Goal: Task Accomplishment & Management: Manage account settings

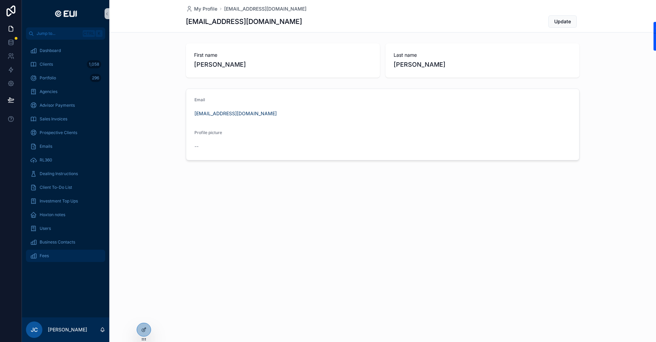
click at [43, 252] on div "Fees" at bounding box center [65, 255] width 71 height 11
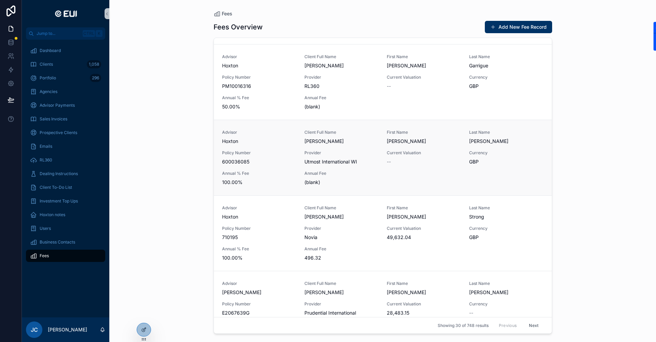
scroll to position [103, 0]
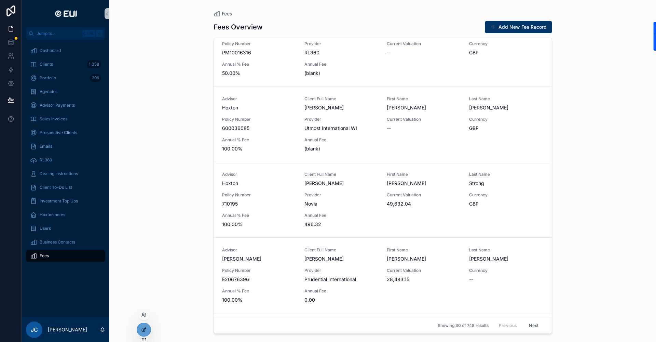
click at [140, 326] on div at bounding box center [144, 329] width 14 height 13
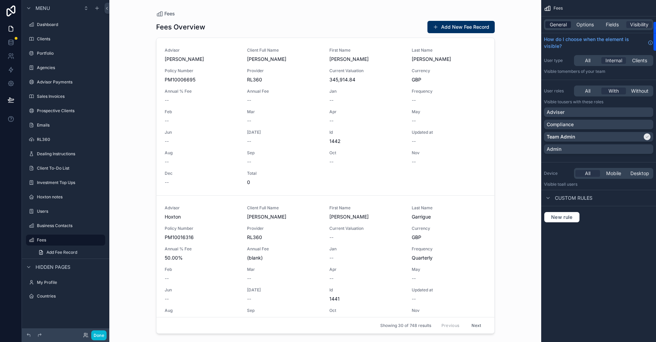
click at [566, 27] on span "General" at bounding box center [558, 24] width 17 height 7
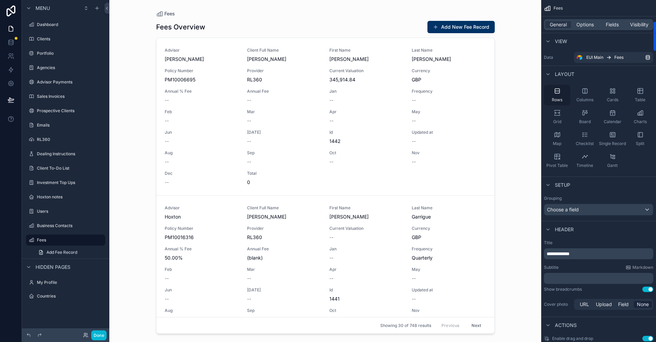
click at [561, 94] on div "Rows" at bounding box center [557, 95] width 26 height 21
click at [585, 92] on icon "scrollable content" at bounding box center [585, 91] width 0 height 4
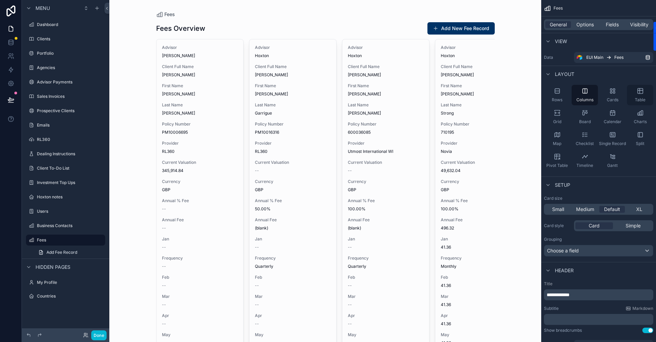
click at [641, 90] on icon "scrollable content" at bounding box center [640, 90] width 5 height 0
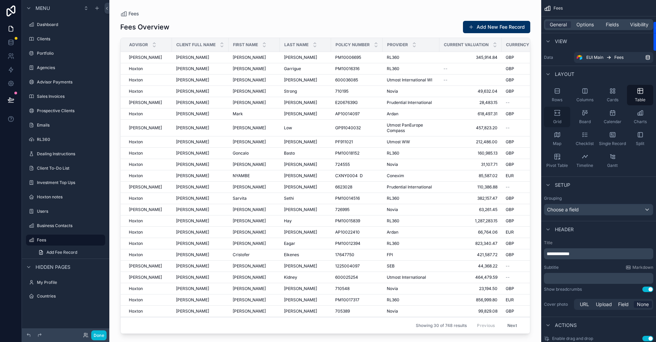
click at [554, 113] on icon "scrollable content" at bounding box center [557, 112] width 7 height 7
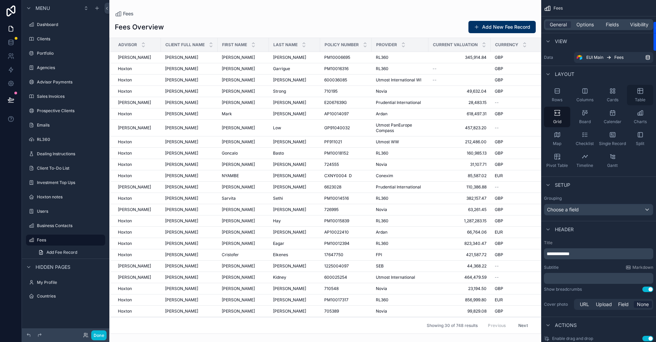
click at [637, 95] on div "Table" at bounding box center [640, 95] width 26 height 21
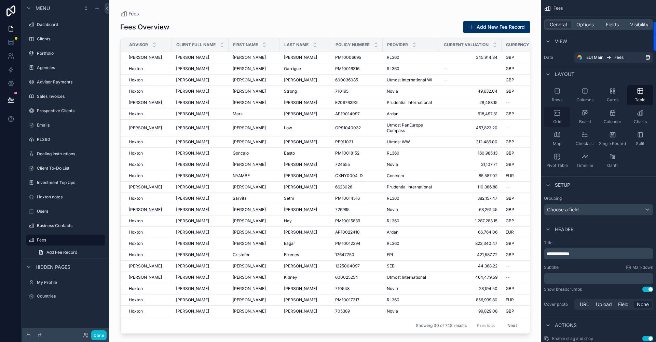
click at [557, 112] on icon "scrollable content" at bounding box center [557, 112] width 7 height 7
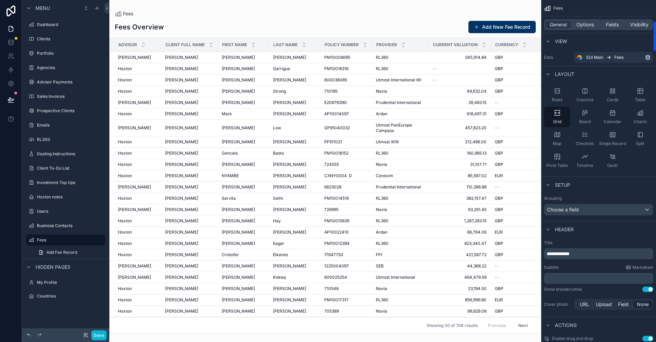
drag, startPoint x: 243, startPoint y: 331, endPoint x: 316, endPoint y: 331, distance: 72.5
click at [316, 331] on div "scrollable content" at bounding box center [325, 171] width 432 height 342
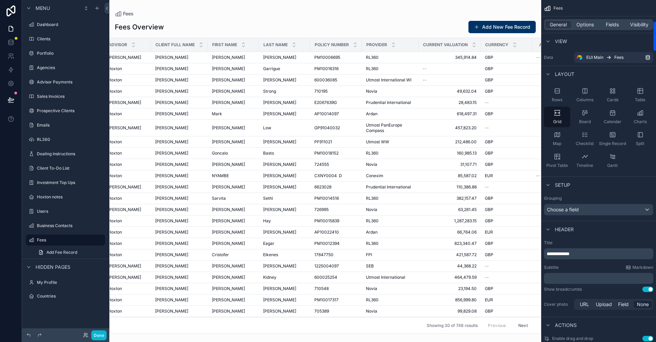
scroll to position [0, 0]
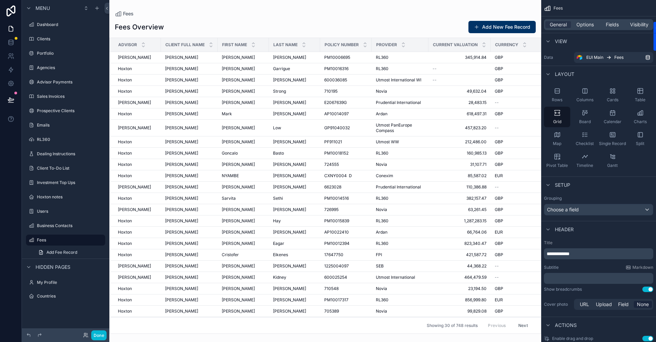
click at [149, 47] on div "Advisor" at bounding box center [135, 44] width 51 height 13
click at [144, 45] on div "scrollable content" at bounding box center [143, 45] width 4 height 8
click at [608, 27] on span "Fields" at bounding box center [612, 24] width 13 height 7
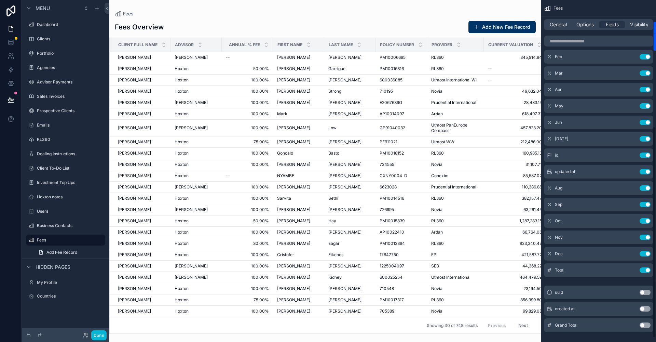
scroll to position [205, 0]
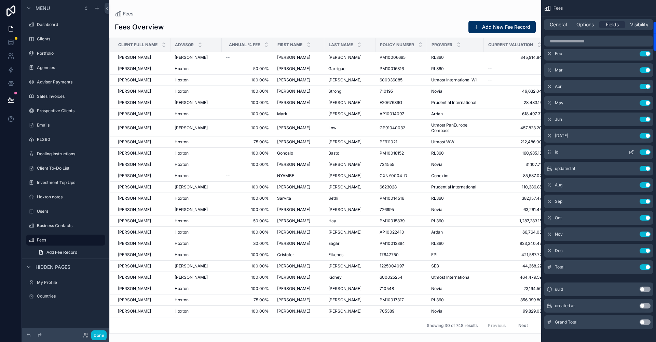
click at [643, 153] on button "Use setting" at bounding box center [645, 151] width 11 height 5
click at [644, 152] on button "Use setting" at bounding box center [645, 151] width 11 height 5
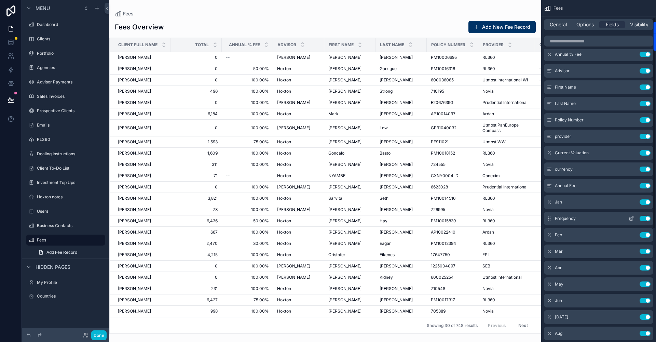
scroll to position [0, 0]
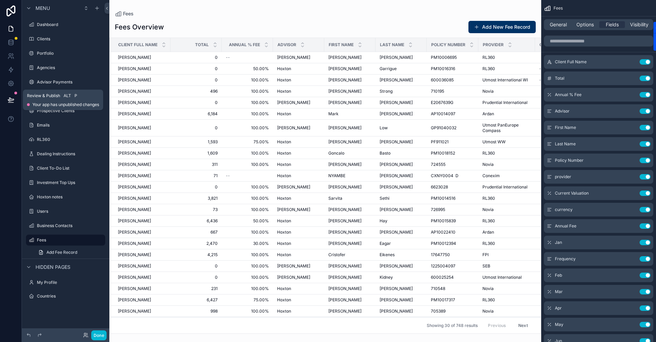
click at [12, 100] on icon at bounding box center [11, 99] width 7 height 7
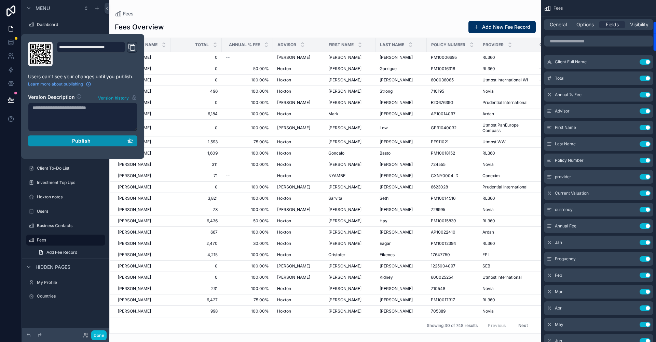
click at [87, 139] on span "Publish" at bounding box center [81, 141] width 18 height 6
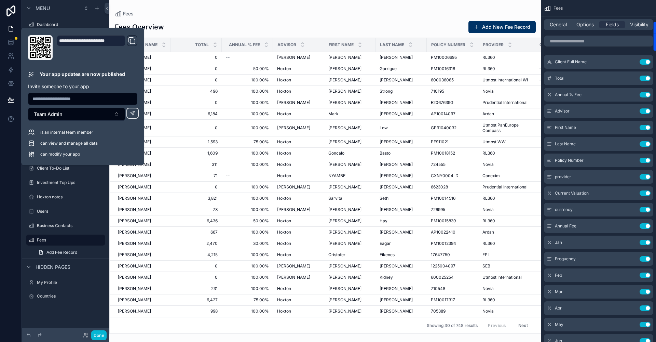
click at [4, 162] on div at bounding box center [11, 171] width 22 height 342
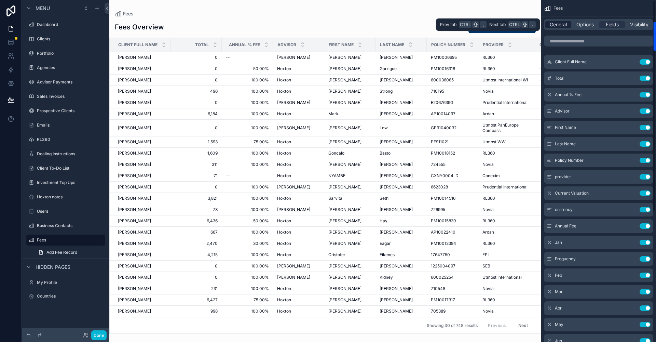
click at [563, 24] on span "General" at bounding box center [558, 24] width 17 height 7
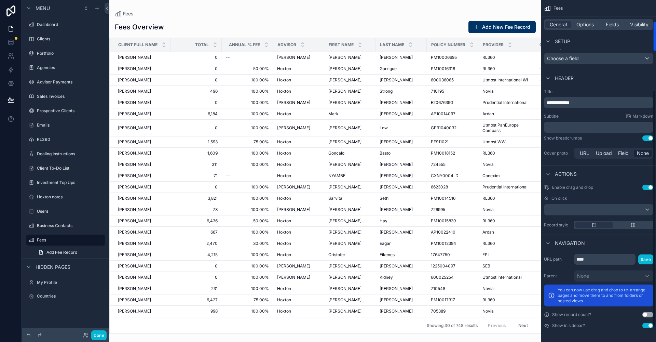
scroll to position [83, 0]
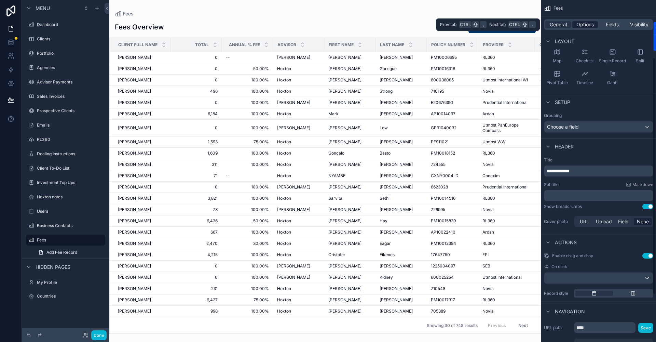
click at [578, 24] on span "Options" at bounding box center [585, 24] width 17 height 7
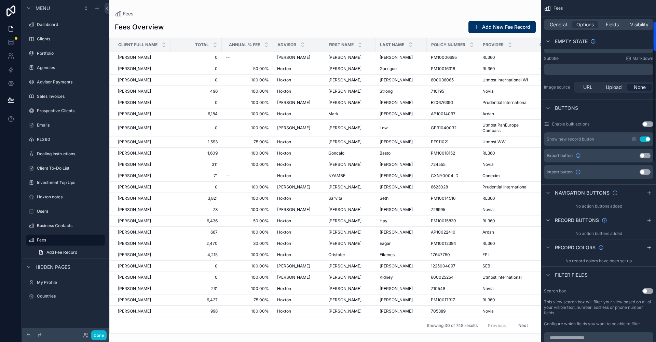
scroll to position [151, 0]
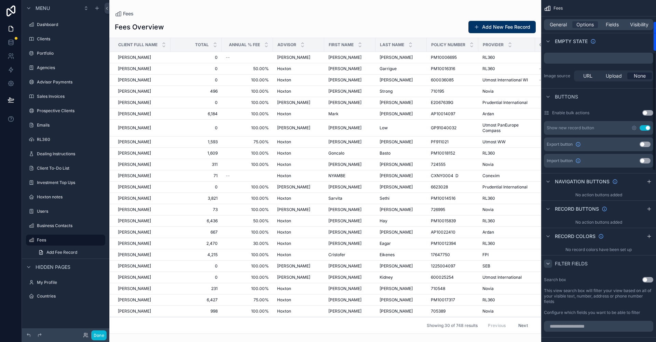
click at [550, 265] on icon "scrollable content" at bounding box center [548, 263] width 5 height 5
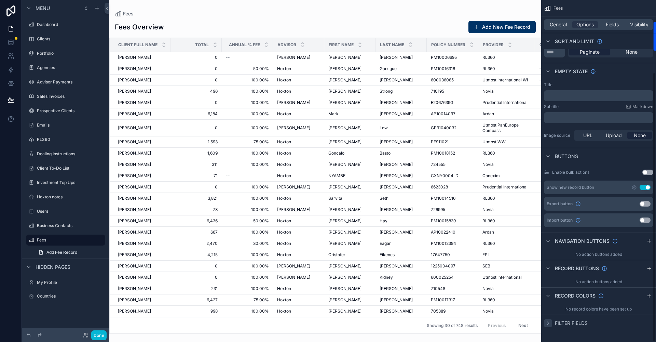
scroll to position [92, 0]
click at [546, 323] on icon "scrollable content" at bounding box center [548, 322] width 5 height 5
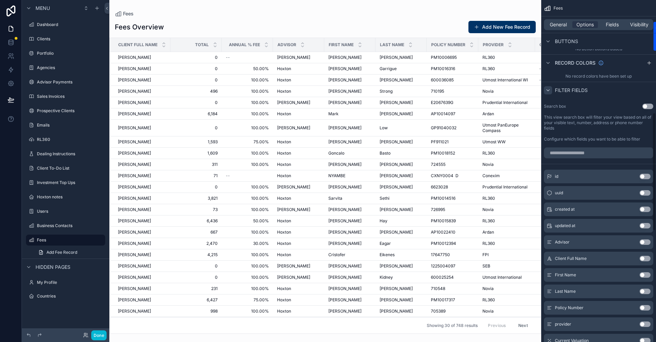
scroll to position [360, 0]
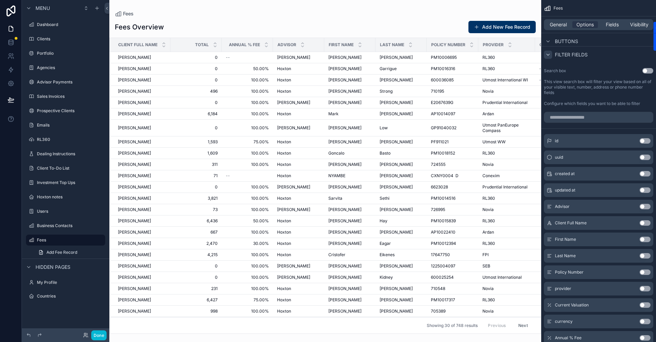
click at [647, 223] on button "Use setting" at bounding box center [645, 222] width 11 height 5
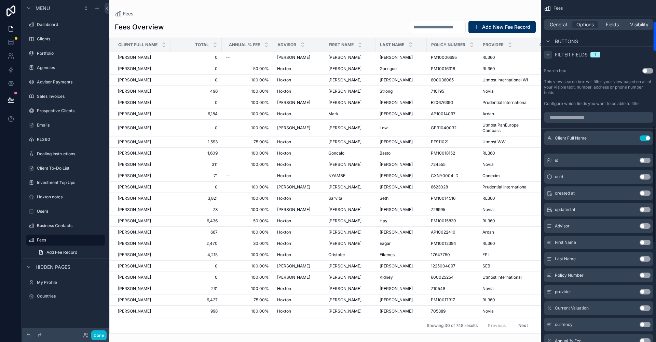
scroll to position [394, 0]
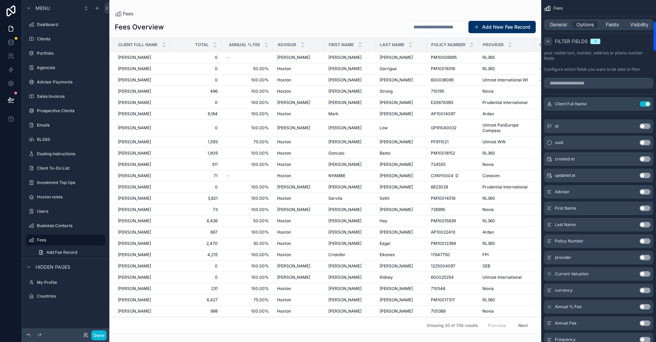
click at [644, 240] on button "Use setting" at bounding box center [645, 240] width 11 height 5
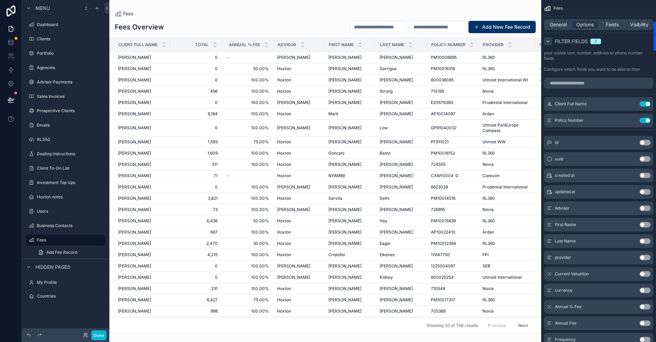
drag, startPoint x: 646, startPoint y: 258, endPoint x: 605, endPoint y: 252, distance: 41.8
click at [646, 257] on button "Use setting" at bounding box center [645, 257] width 11 height 5
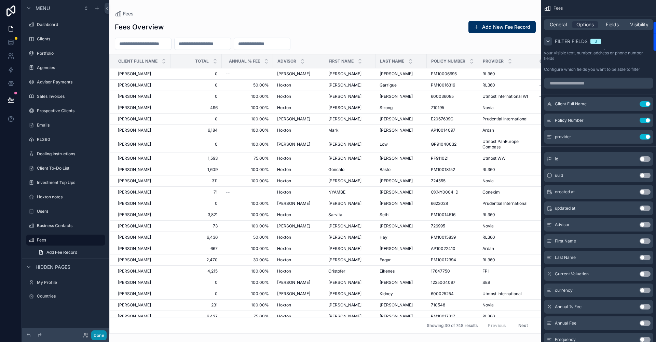
click at [102, 334] on button "Done" at bounding box center [98, 335] width 15 height 10
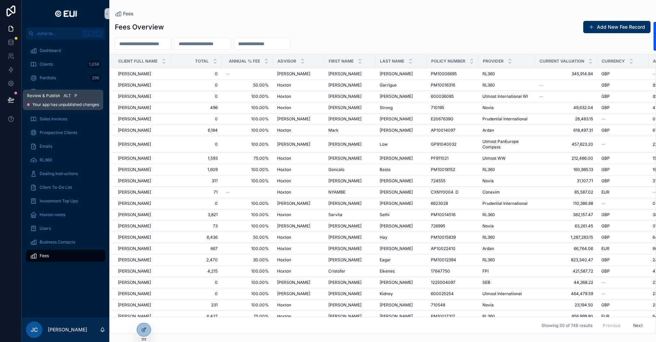
click at [8, 97] on icon at bounding box center [11, 99] width 7 height 7
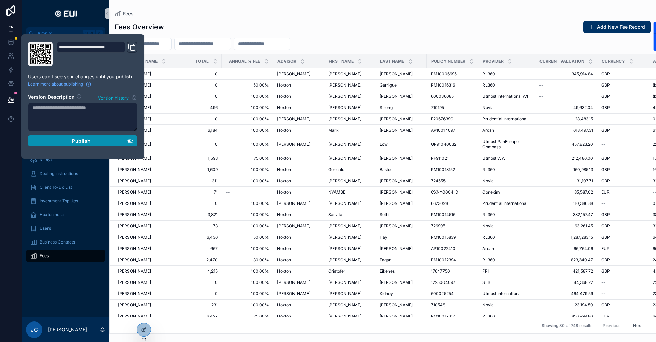
click at [86, 142] on span "Publish" at bounding box center [81, 141] width 18 height 6
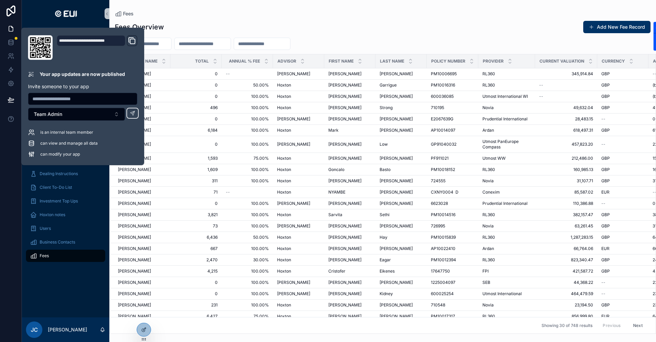
click at [0, 165] on div at bounding box center [11, 171] width 22 height 342
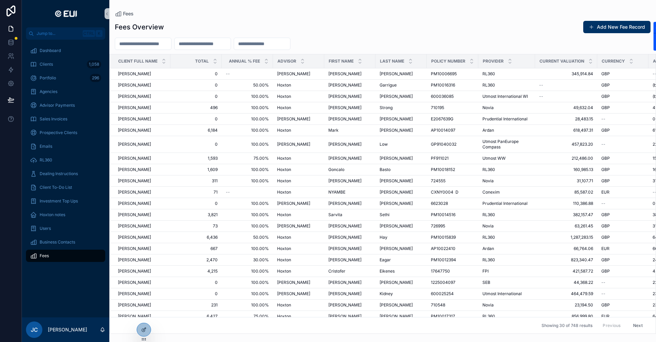
click at [0, 194] on div at bounding box center [11, 171] width 22 height 342
